Goal: Task Accomplishment & Management: Complete application form

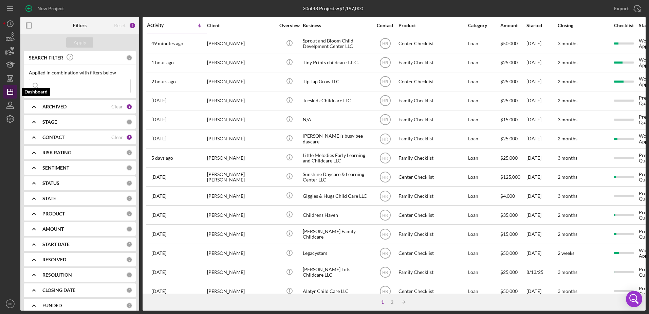
click at [12, 92] on line "button" at bounding box center [9, 92] width 5 height 0
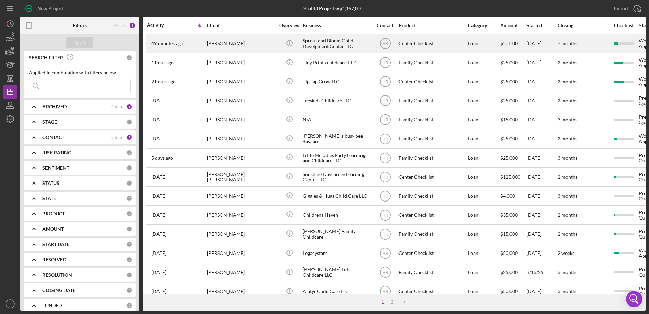
click at [346, 42] on div "Sprout and Bloom Child Develpment Center LLC" at bounding box center [337, 44] width 68 height 18
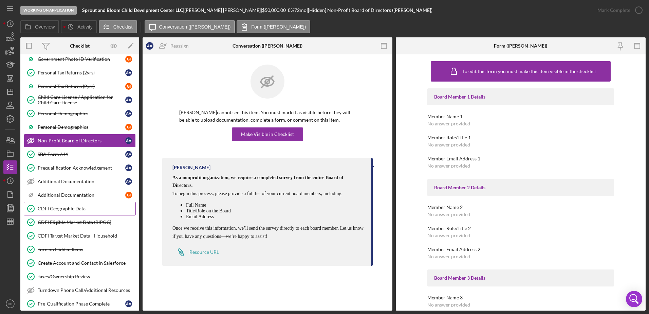
scroll to position [212, 0]
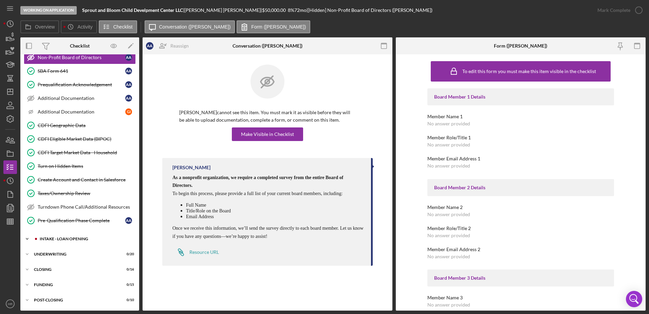
click at [62, 236] on div "Icon/Expander INTAKE - LOAN OPENING 11 / 52" at bounding box center [79, 239] width 119 height 14
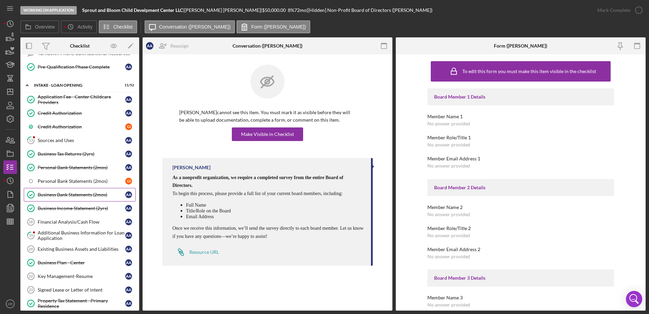
scroll to position [382, 0]
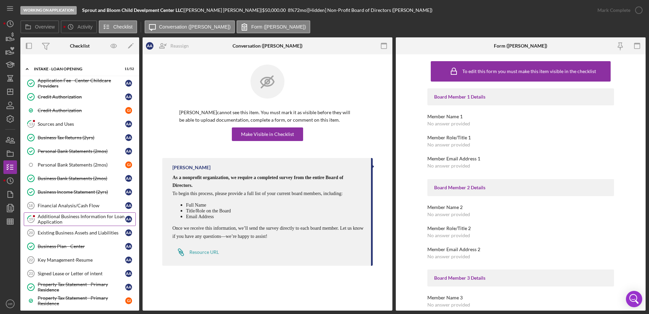
click at [74, 222] on div "Additional Business Information for Loan Application" at bounding box center [82, 218] width 88 height 11
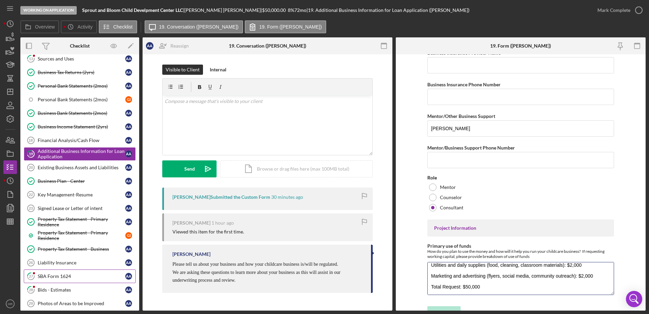
scroll to position [450, 0]
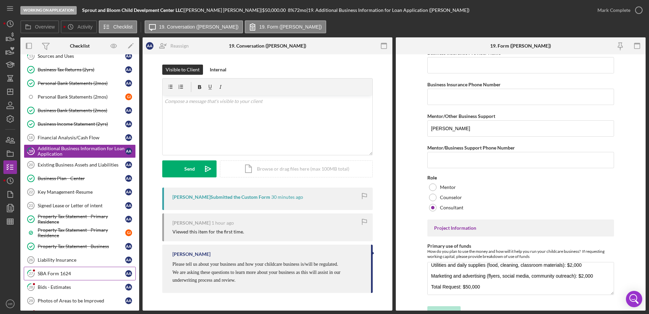
click at [50, 271] on div "SBA Form 1624" at bounding box center [82, 272] width 88 height 5
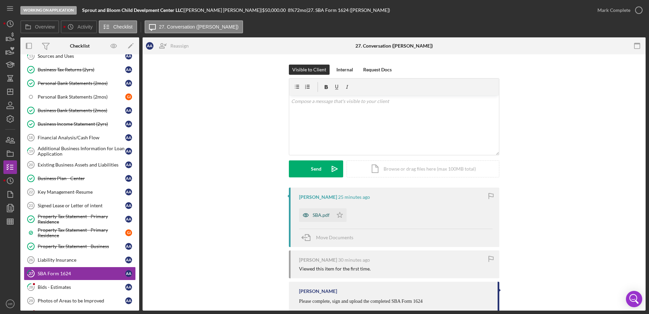
click at [312, 216] on div "SBA.pdf" at bounding box center [320, 214] width 17 height 5
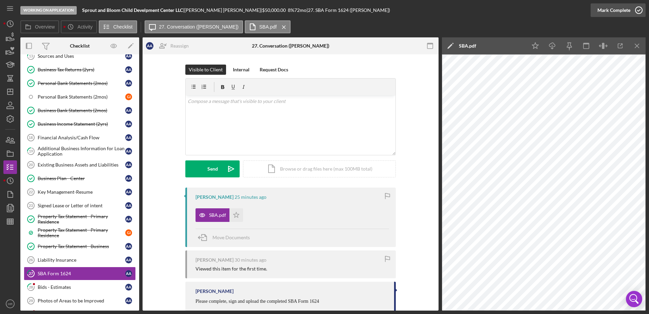
click at [640, 10] on icon "button" at bounding box center [638, 10] width 17 height 17
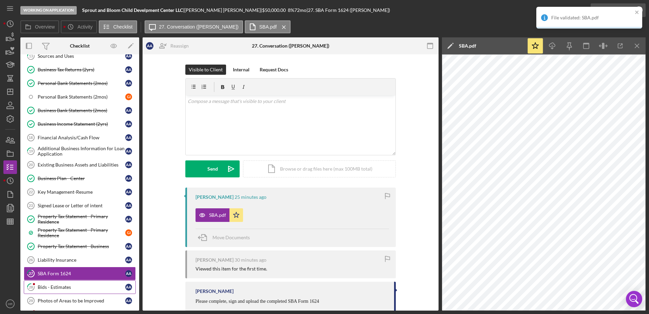
click at [65, 286] on div "Bids - Estimates" at bounding box center [82, 286] width 88 height 5
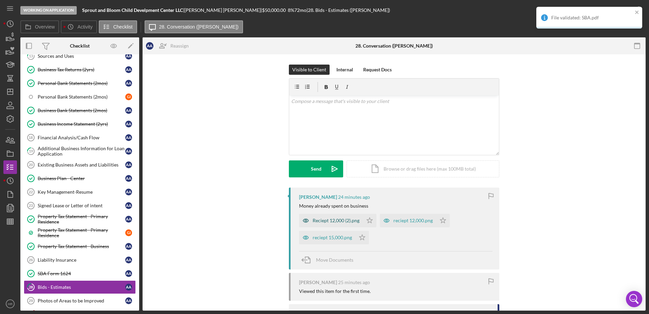
click at [329, 222] on div "Reciept 12,000 (2).png" at bounding box center [335, 219] width 47 height 5
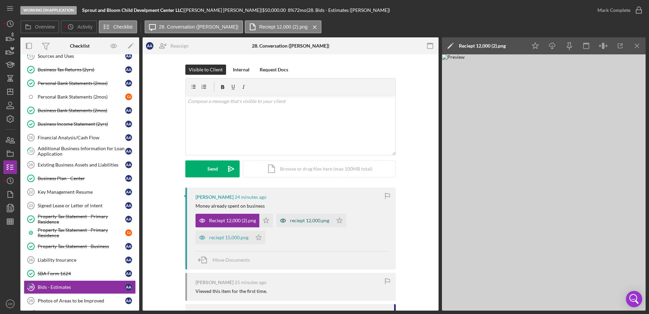
click at [291, 221] on div "reciept 12,000.png" at bounding box center [309, 219] width 39 height 5
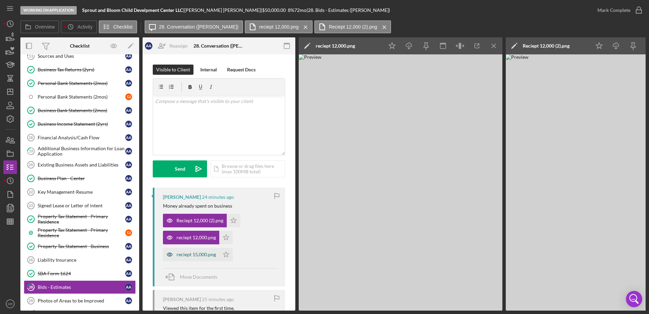
click at [179, 252] on div "reciept 15,000.png" at bounding box center [195, 253] width 39 height 5
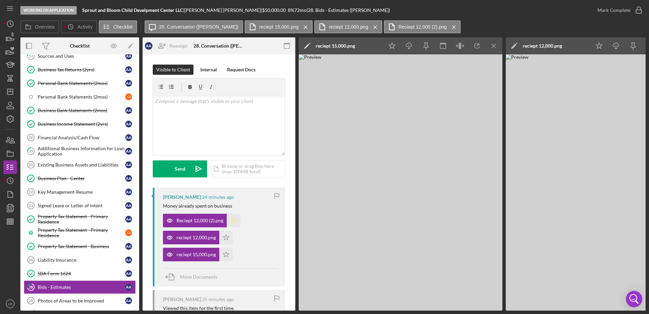
click at [228, 217] on icon "Icon/Star" at bounding box center [234, 220] width 14 height 14
click at [228, 235] on icon "Icon/Star" at bounding box center [226, 237] width 14 height 14
click at [227, 253] on icon "Icon/Star" at bounding box center [226, 254] width 14 height 14
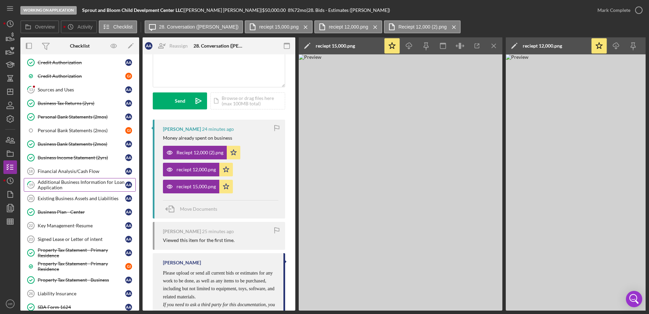
scroll to position [416, 0]
click at [71, 91] on div "Sources and Uses" at bounding box center [82, 89] width 88 height 5
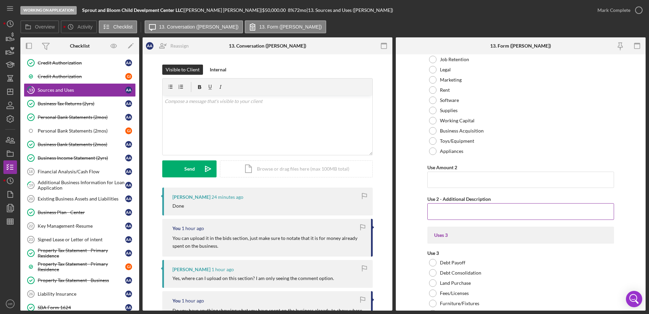
scroll to position [1188, 0]
click at [6, 221] on icon "button" at bounding box center [10, 221] width 17 height 17
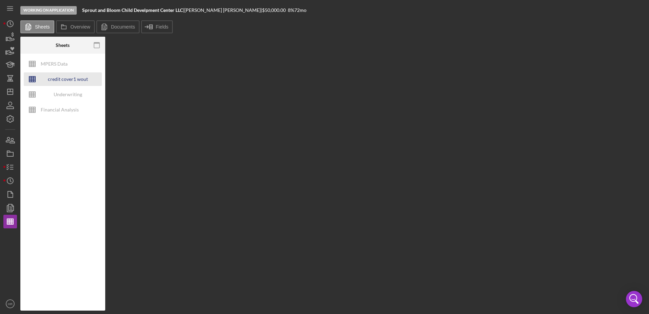
click at [59, 82] on div "credit cover1 wout restrictions" at bounding box center [68, 79] width 54 height 14
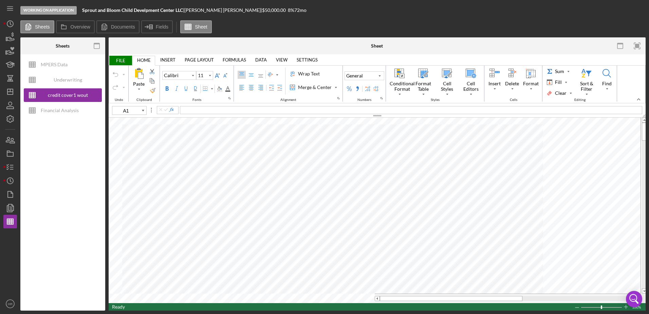
type input "10"
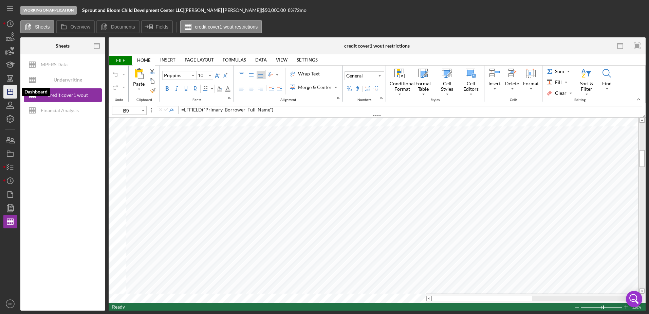
click at [9, 94] on polygon "button" at bounding box center [9, 91] width 5 height 5
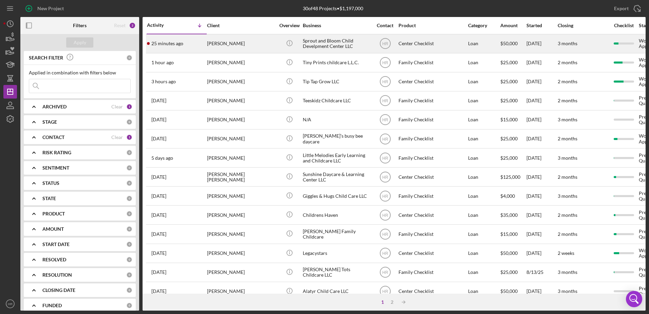
click at [337, 43] on div "Sprout and Bloom Child Develpment Center LLC" at bounding box center [337, 44] width 68 height 18
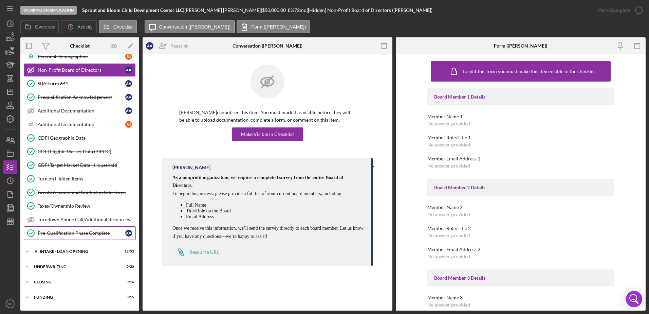
scroll to position [212, 0]
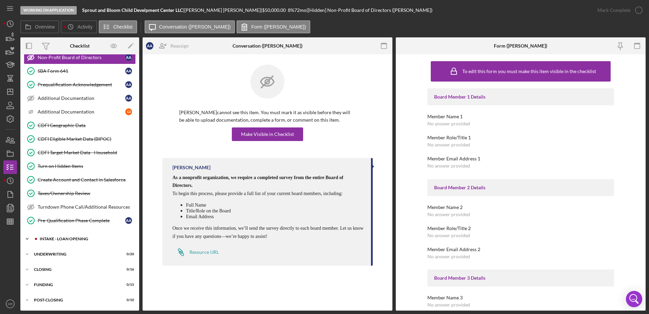
click at [67, 237] on div "INTAKE - LOAN OPENING" at bounding box center [85, 238] width 91 height 4
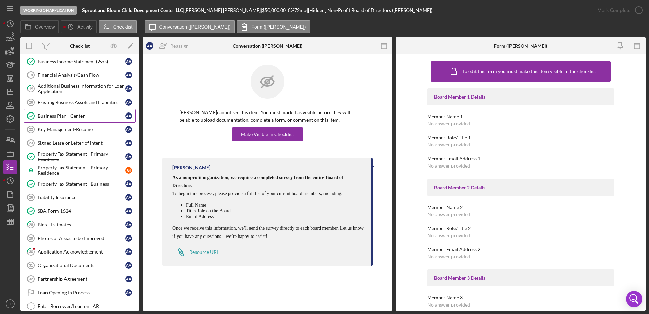
scroll to position [552, 0]
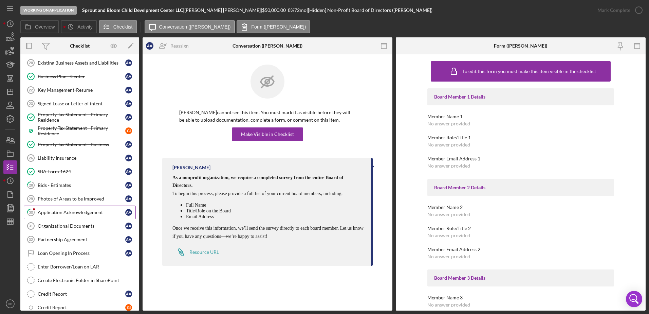
click at [61, 214] on div "Application Acknowledgement" at bounding box center [82, 211] width 88 height 5
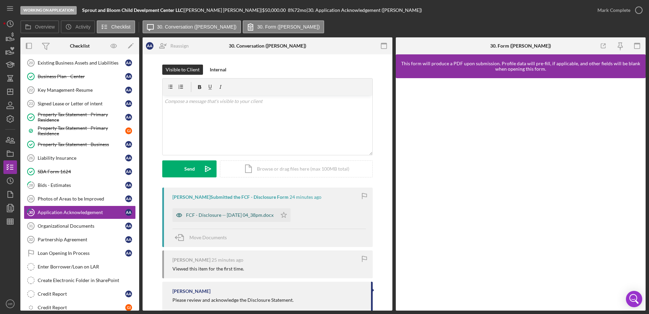
click at [228, 217] on div "FCF - Disclosure -- [DATE] 04_38pm.docx" at bounding box center [230, 214] width 88 height 5
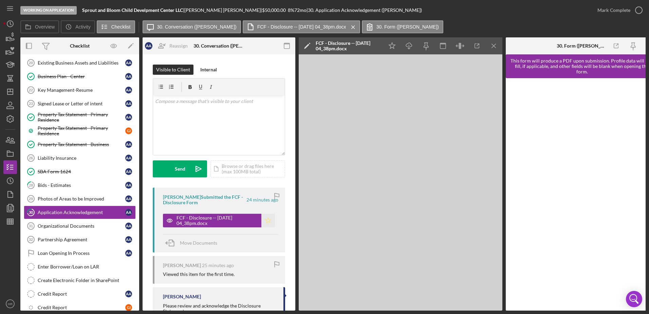
click at [266, 221] on icon "Icon/Star" at bounding box center [268, 220] width 14 height 14
click at [637, 10] on icon "button" at bounding box center [638, 10] width 17 height 17
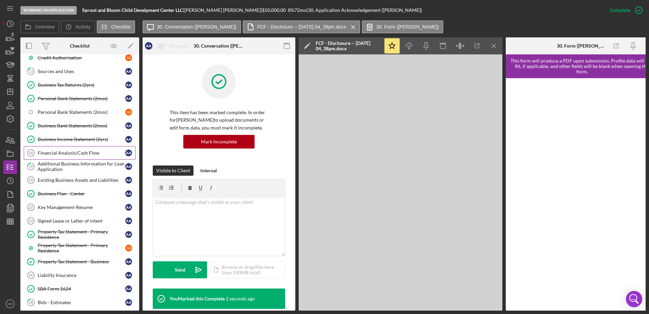
scroll to position [382, 0]
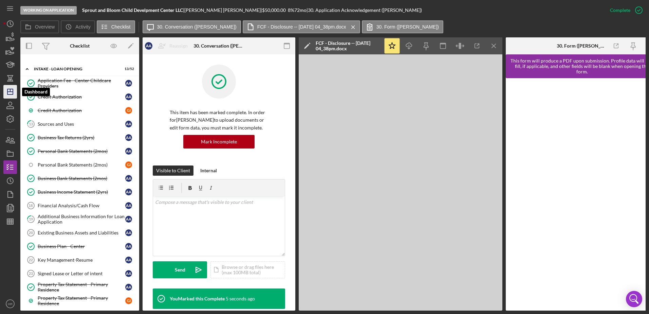
click at [12, 94] on icon "Icon/Dashboard" at bounding box center [10, 91] width 17 height 17
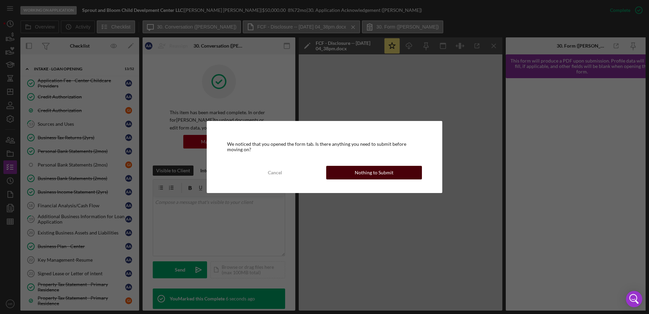
click at [361, 167] on div "Nothing to Submit" at bounding box center [374, 173] width 39 height 14
